Goal: Information Seeking & Learning: Learn about a topic

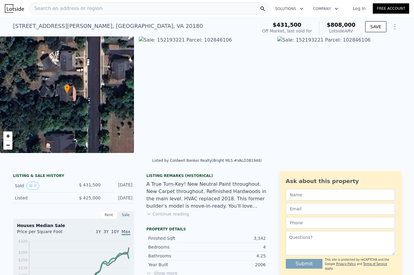
click at [128, 7] on div "Search an address or region" at bounding box center [149, 8] width 240 height 12
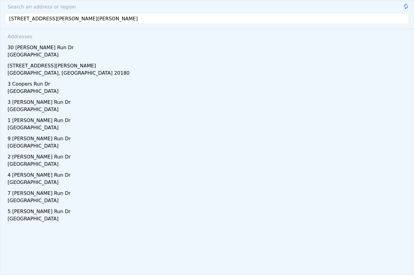
type input "30 cooper run drive cherr"
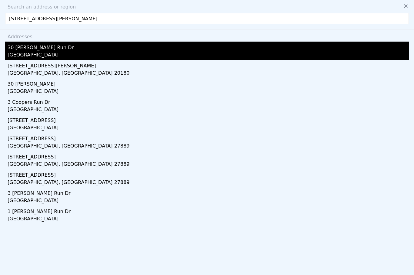
click at [26, 53] on div "Springdale, NJ 08003" at bounding box center [209, 55] width 402 height 8
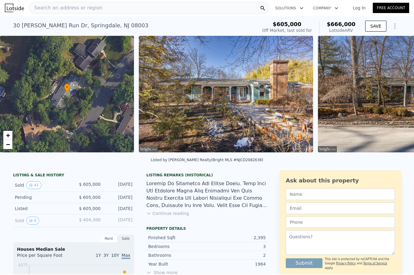
click at [248, 111] on img at bounding box center [226, 94] width 175 height 116
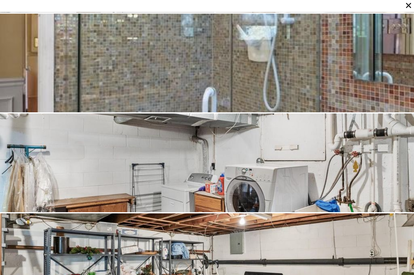
scroll to position [3192, 0]
click at [174, 92] on div at bounding box center [207, 62] width 414 height 99
click at [175, 82] on div at bounding box center [207, 62] width 414 height 99
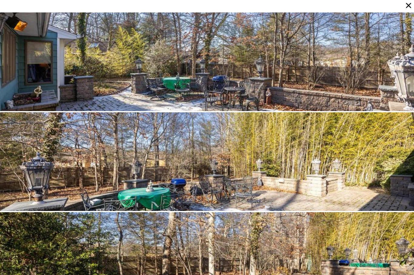
scroll to position [3792, 0]
click at [302, 35] on div at bounding box center [207, 61] width 414 height 99
click at [277, 76] on div at bounding box center [207, 61] width 414 height 99
click at [265, 149] on div at bounding box center [207, 161] width 414 height 99
click at [222, 95] on div at bounding box center [207, 61] width 414 height 99
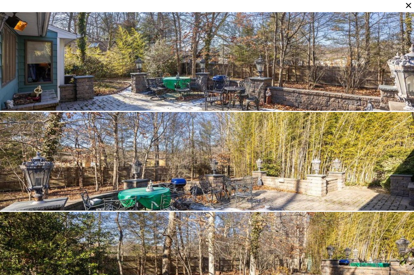
click at [222, 95] on div at bounding box center [207, 61] width 414 height 99
click at [63, 1] on div at bounding box center [207, 137] width 414 height 275
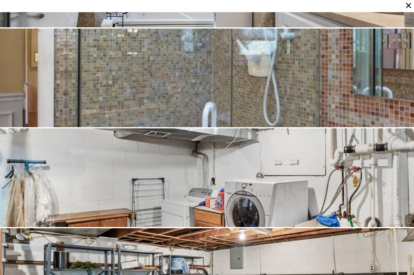
scroll to position [3180, 0]
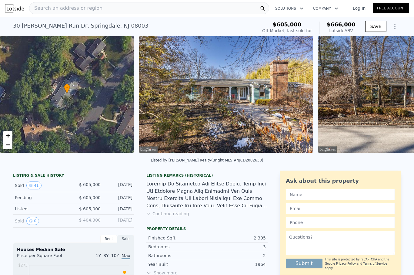
click at [182, 214] on button "Continue reading" at bounding box center [168, 214] width 43 height 6
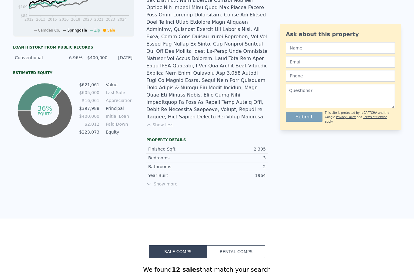
scroll to position [299, 0]
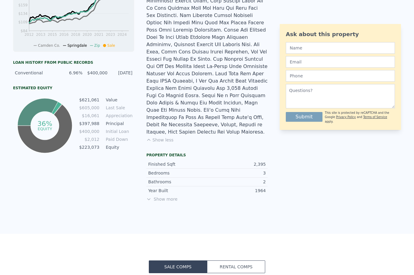
click at [170, 196] on span "Show more" at bounding box center [207, 199] width 121 height 6
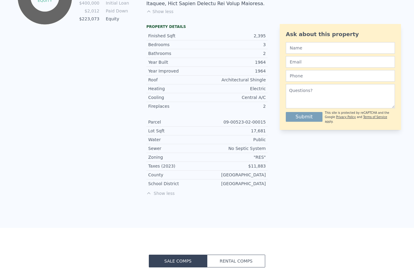
scroll to position [437, 0]
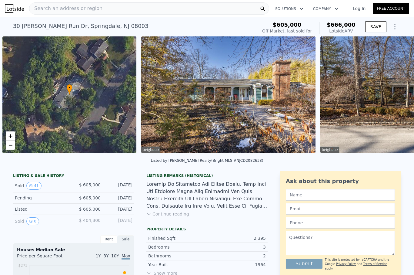
scroll to position [0, 2]
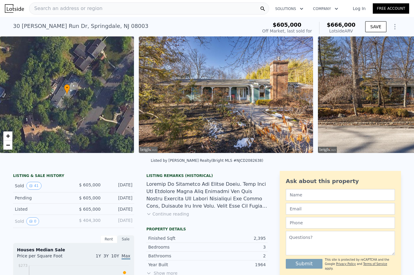
click at [87, 9] on span "Search an address or region" at bounding box center [65, 8] width 73 height 7
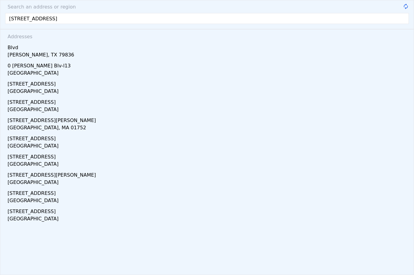
type input "501 university blvd."
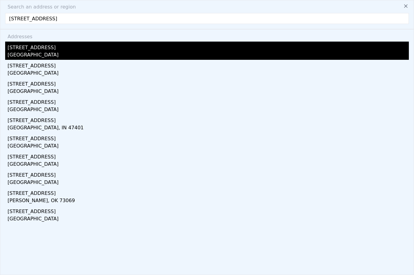
click at [44, 53] on div "Glassboro, NJ 08028" at bounding box center [209, 55] width 402 height 8
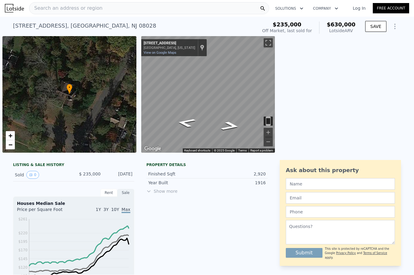
click at [158, 191] on span "Show more" at bounding box center [207, 191] width 121 height 6
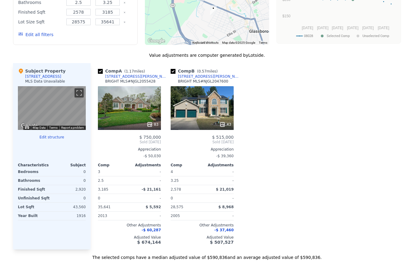
scroll to position [545, 0]
click at [125, 119] on div at bounding box center [129, 124] width 63 height 11
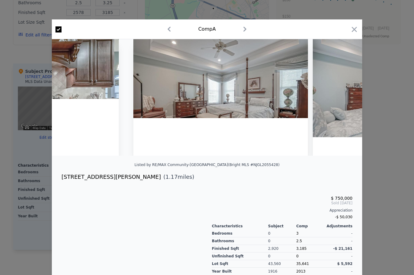
scroll to position [0, 7687]
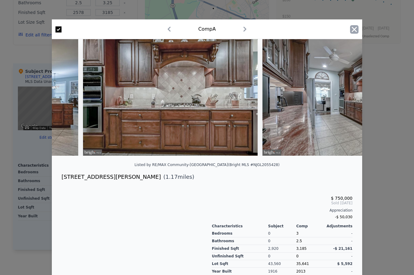
click at [356, 27] on icon "button" at bounding box center [354, 29] width 8 height 8
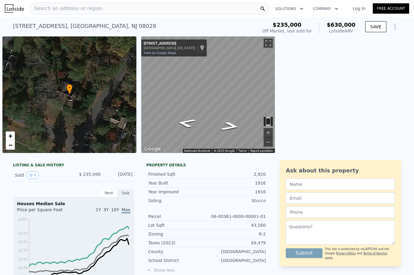
click at [99, 8] on div "Search an address or region" at bounding box center [149, 8] width 240 height 12
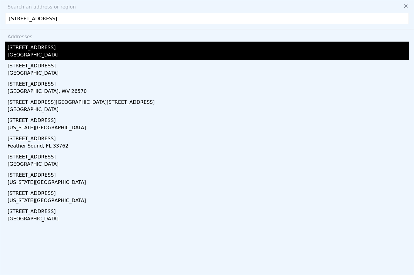
type input "267 heron road"
click at [32, 58] on div "Tuckerton, NJ 08087" at bounding box center [209, 55] width 402 height 8
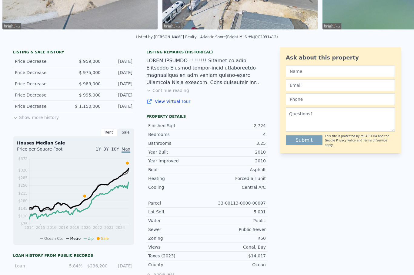
scroll to position [120, 0]
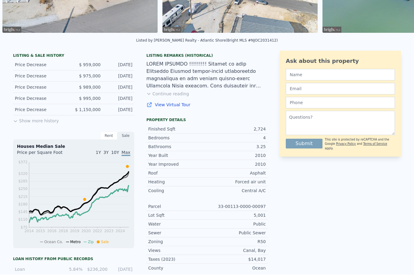
click at [174, 94] on button "Continue reading" at bounding box center [168, 94] width 43 height 6
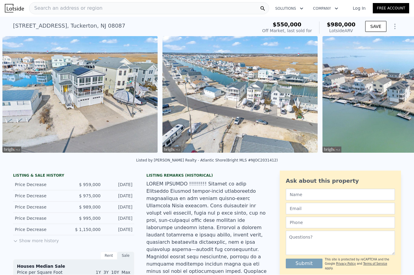
scroll to position [0, 0]
